Goal: Information Seeking & Learning: Stay updated

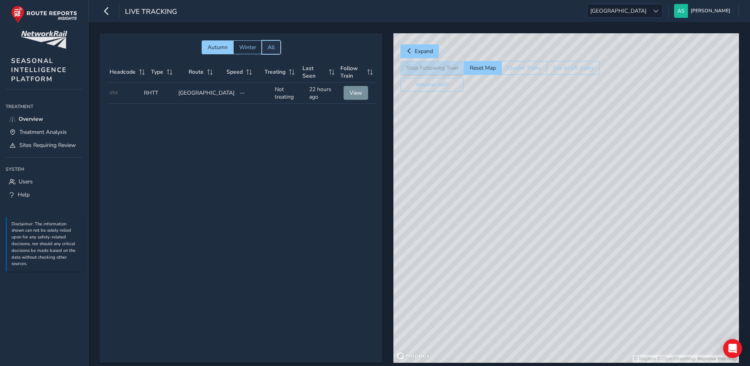
click at [269, 49] on span "All" at bounding box center [271, 48] width 7 height 8
click at [218, 48] on span "Autumn" at bounding box center [217, 48] width 20 height 8
click at [557, 69] on button "See all UK trains" at bounding box center [573, 68] width 53 height 14
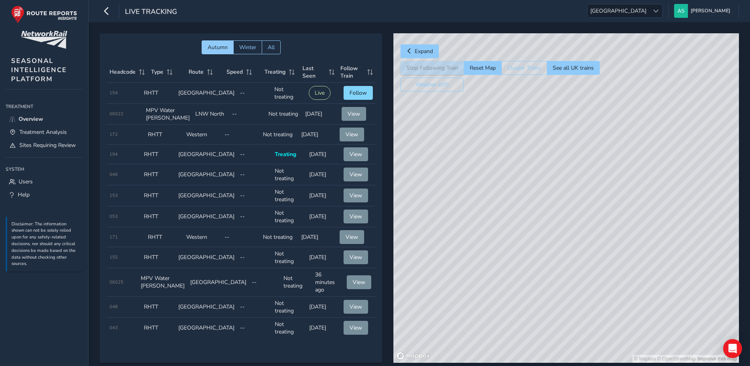
drag, startPoint x: 554, startPoint y: 142, endPoint x: 613, endPoint y: 244, distance: 118.2
click at [613, 244] on div "© Mapbox © OpenStreetMap Improve this map" at bounding box center [567, 197] width 346 height 329
drag, startPoint x: 556, startPoint y: 157, endPoint x: 612, endPoint y: 262, distance: 119.4
click at [612, 262] on div "© Mapbox © OpenStreetMap Improve this map" at bounding box center [567, 197] width 346 height 329
drag, startPoint x: 515, startPoint y: 227, endPoint x: 508, endPoint y: 213, distance: 16.5
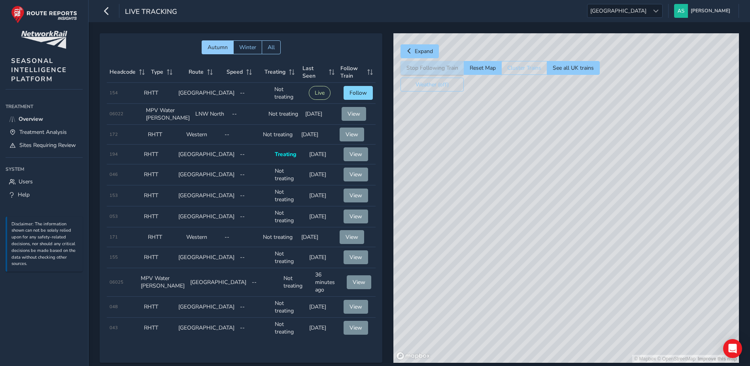
click at [515, 228] on div "© Mapbox © OpenStreetMap Improve this map" at bounding box center [567, 197] width 346 height 329
drag, startPoint x: 638, startPoint y: 110, endPoint x: 614, endPoint y: 161, distance: 56.1
click at [614, 160] on div "© Mapbox © OpenStreetMap Improve this map" at bounding box center [567, 197] width 346 height 329
click at [603, 234] on div "© Mapbox © OpenStreetMap Improve this map" at bounding box center [567, 197] width 346 height 329
drag, startPoint x: 631, startPoint y: 227, endPoint x: 563, endPoint y: 220, distance: 68.4
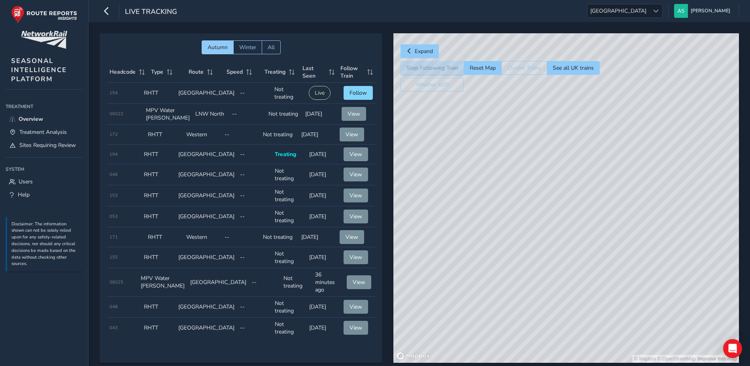
click at [563, 220] on div "© Mapbox © OpenStreetMap Improve this map" at bounding box center [567, 197] width 346 height 329
drag, startPoint x: 518, startPoint y: 183, endPoint x: 580, endPoint y: 186, distance: 61.4
click at [580, 186] on div "© Mapbox © OpenStreetMap Improve this map" at bounding box center [567, 197] width 346 height 329
click at [426, 84] on button "Weather (off)" at bounding box center [432, 85] width 63 height 14
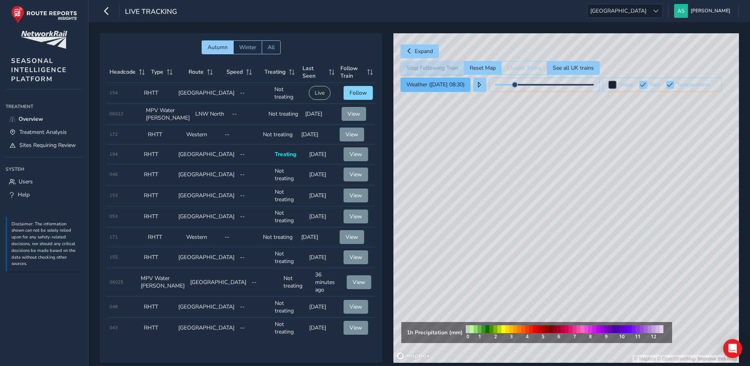
click at [426, 84] on button "Weather ([DATE] 08:30)" at bounding box center [436, 85] width 70 height 14
